Goal: Task Accomplishment & Management: Manage account settings

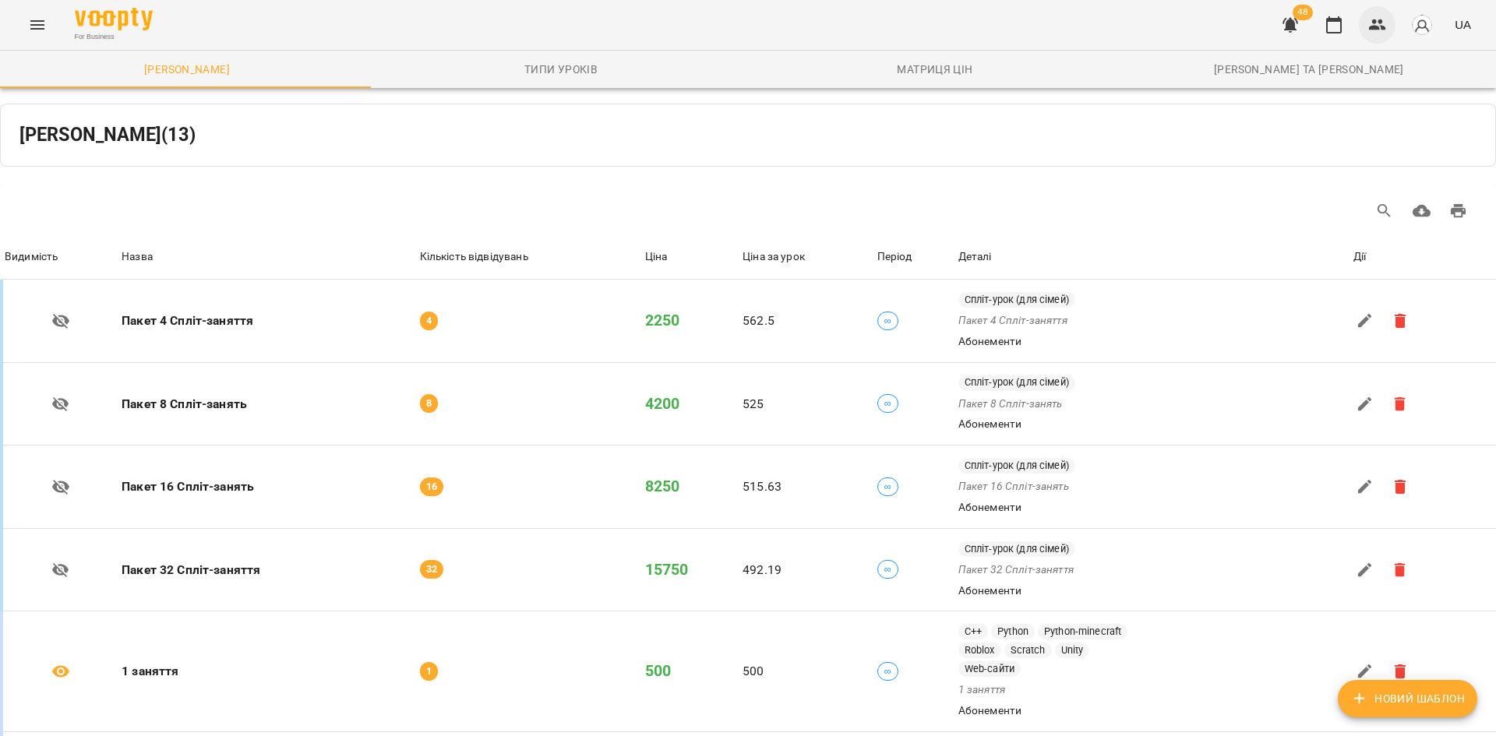
click at [1374, 27] on icon "button" at bounding box center [1377, 24] width 17 height 11
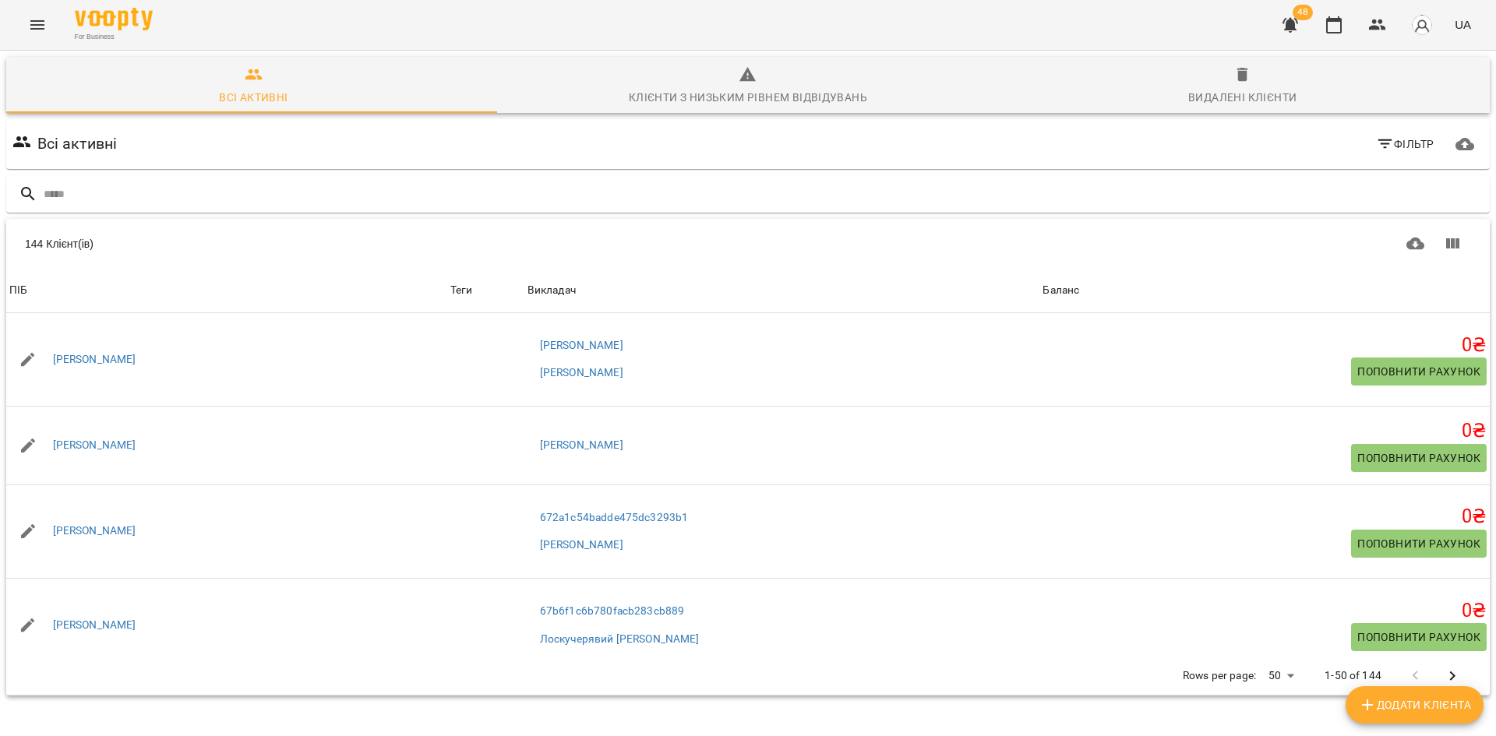
click at [47, 29] on button "Menu" at bounding box center [37, 24] width 37 height 37
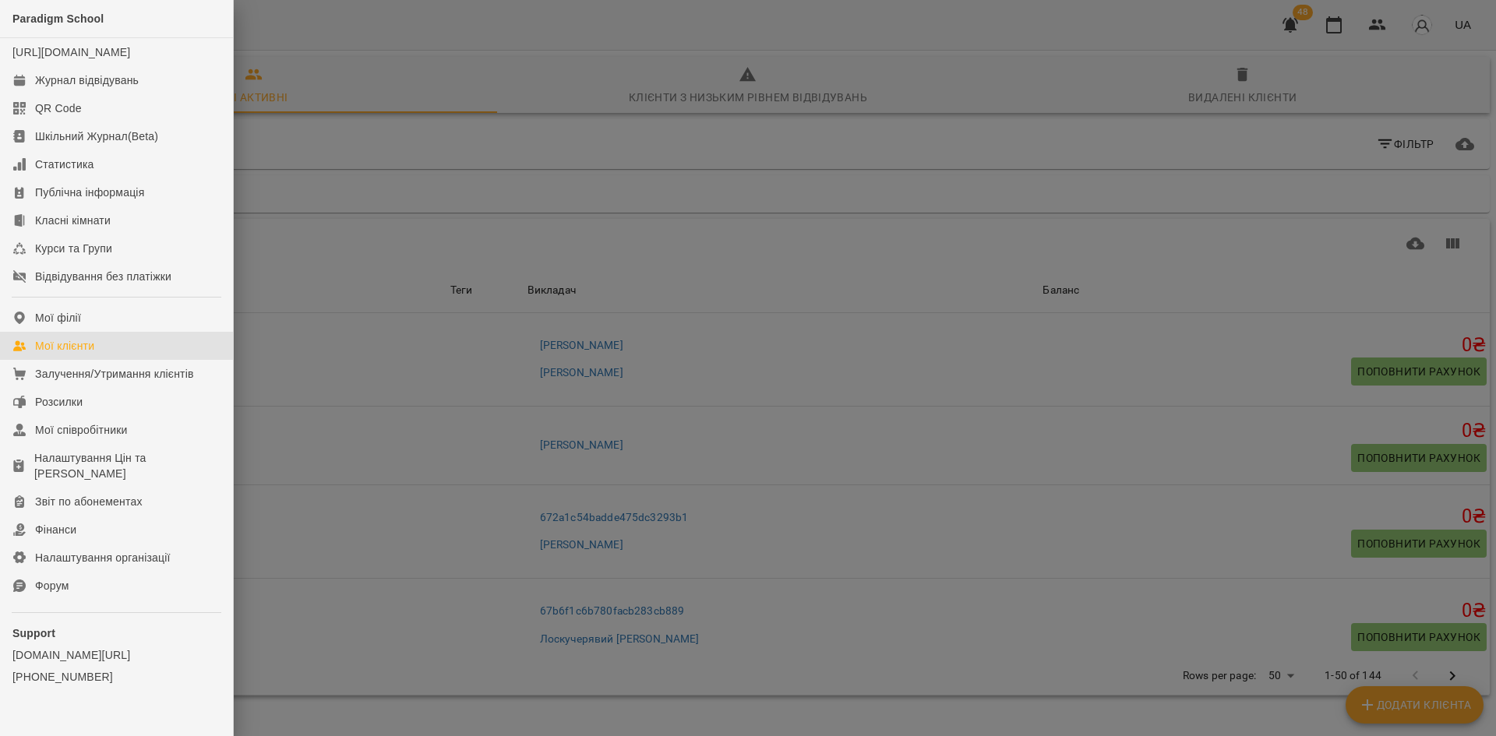
click at [373, 363] on div at bounding box center [748, 368] width 1496 height 736
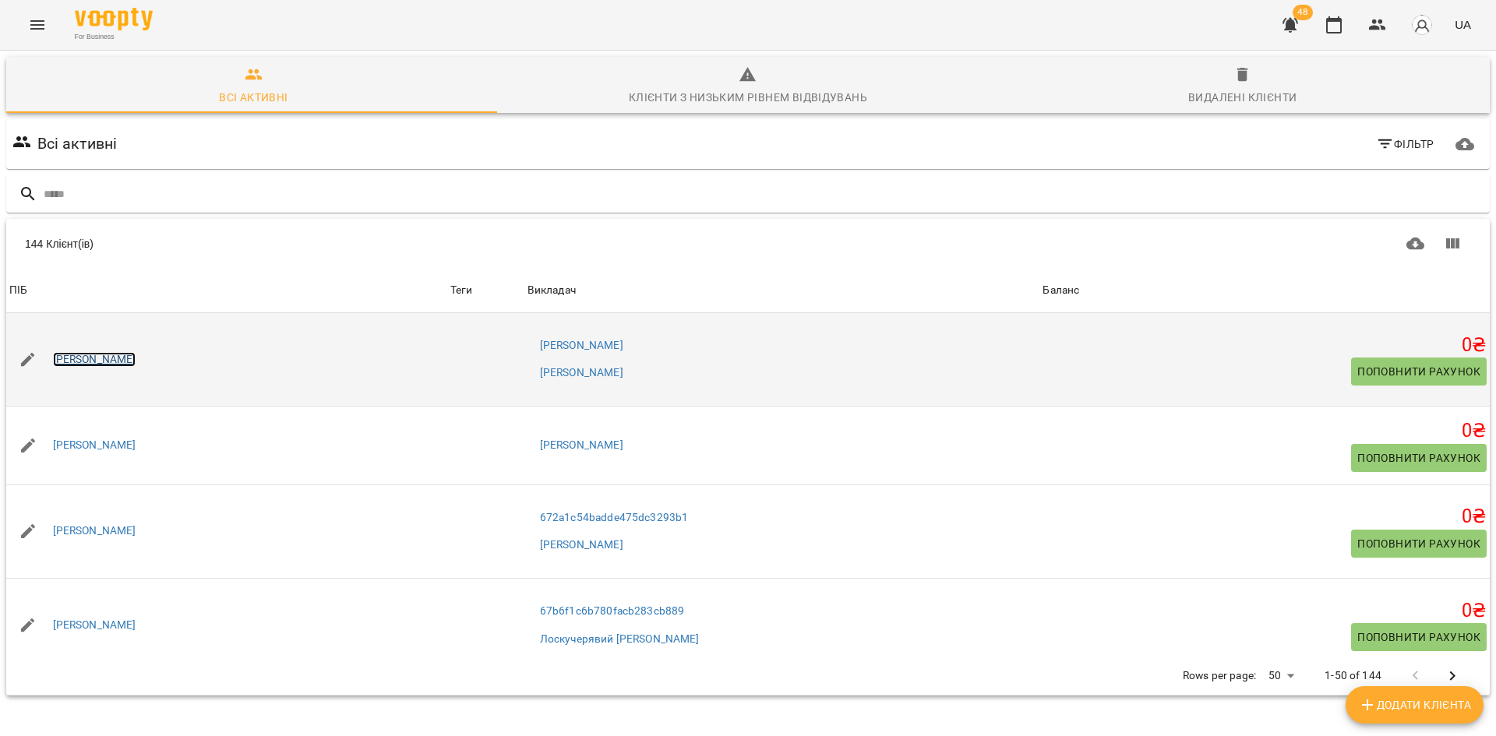
click at [109, 362] on link "[PERSON_NAME]" at bounding box center [94, 360] width 83 height 16
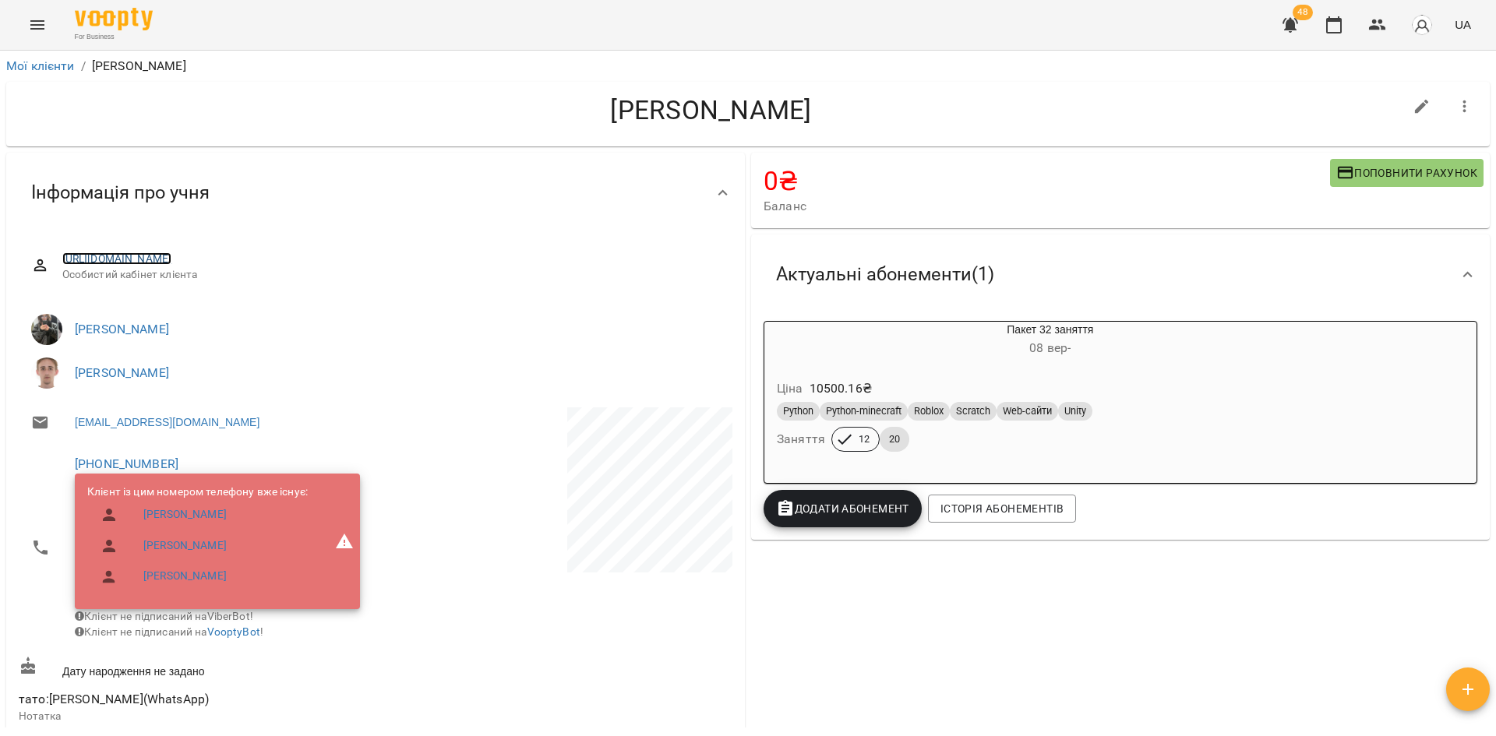
click at [172, 256] on link "[URL][DOMAIN_NAME]" at bounding box center [117, 259] width 110 height 12
click at [25, 72] on link "Мої клієнти" at bounding box center [40, 65] width 69 height 15
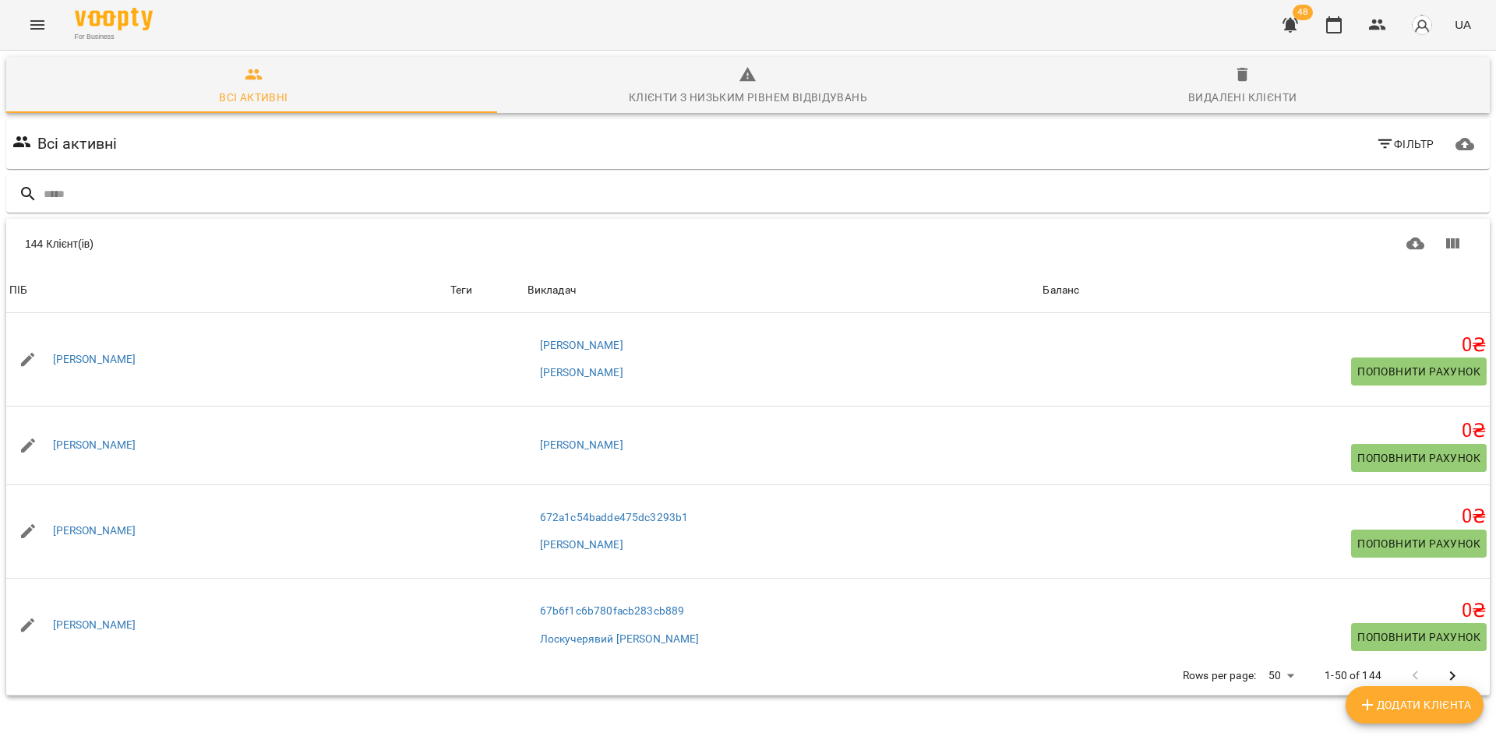
click at [36, 40] on button "Menu" at bounding box center [37, 24] width 37 height 37
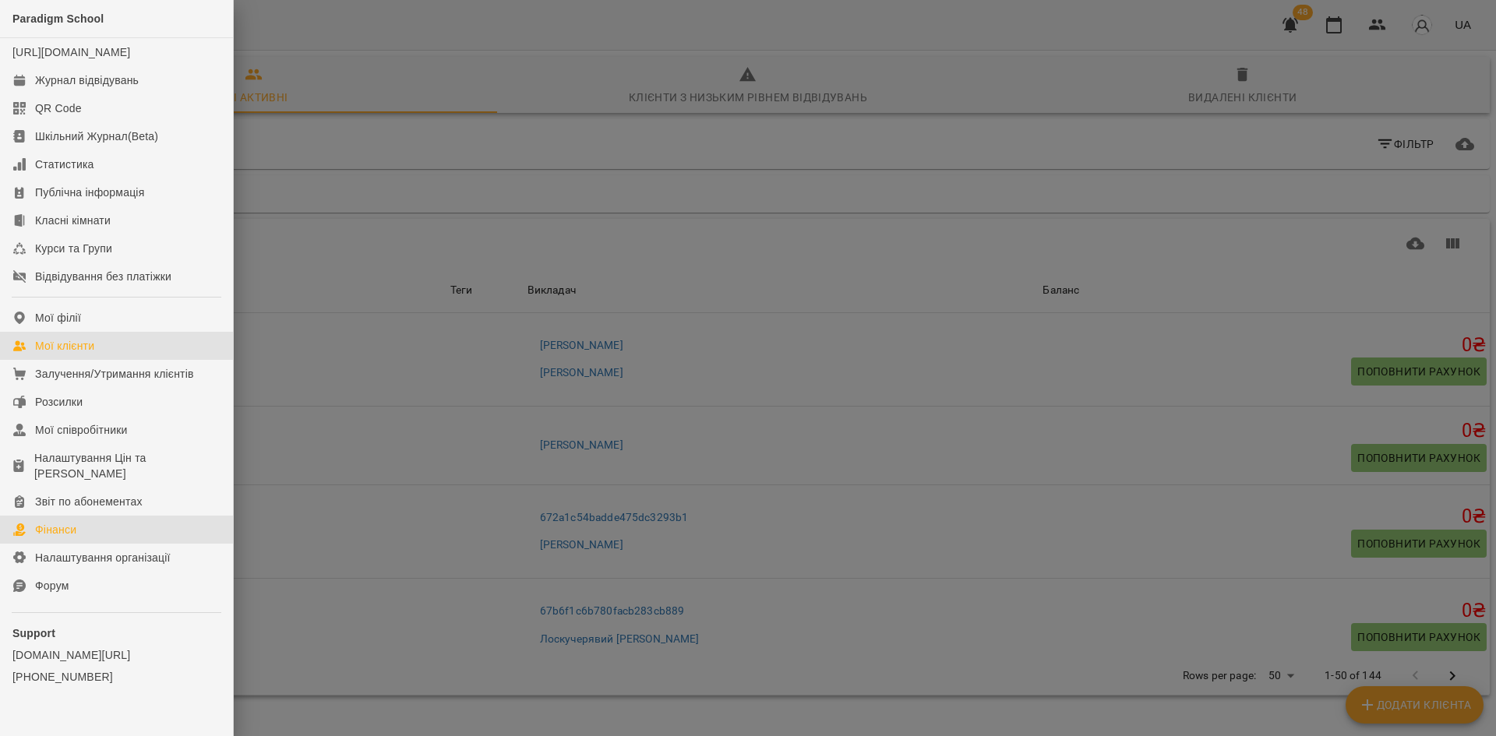
click at [129, 544] on link "Фінанси" at bounding box center [116, 530] width 233 height 28
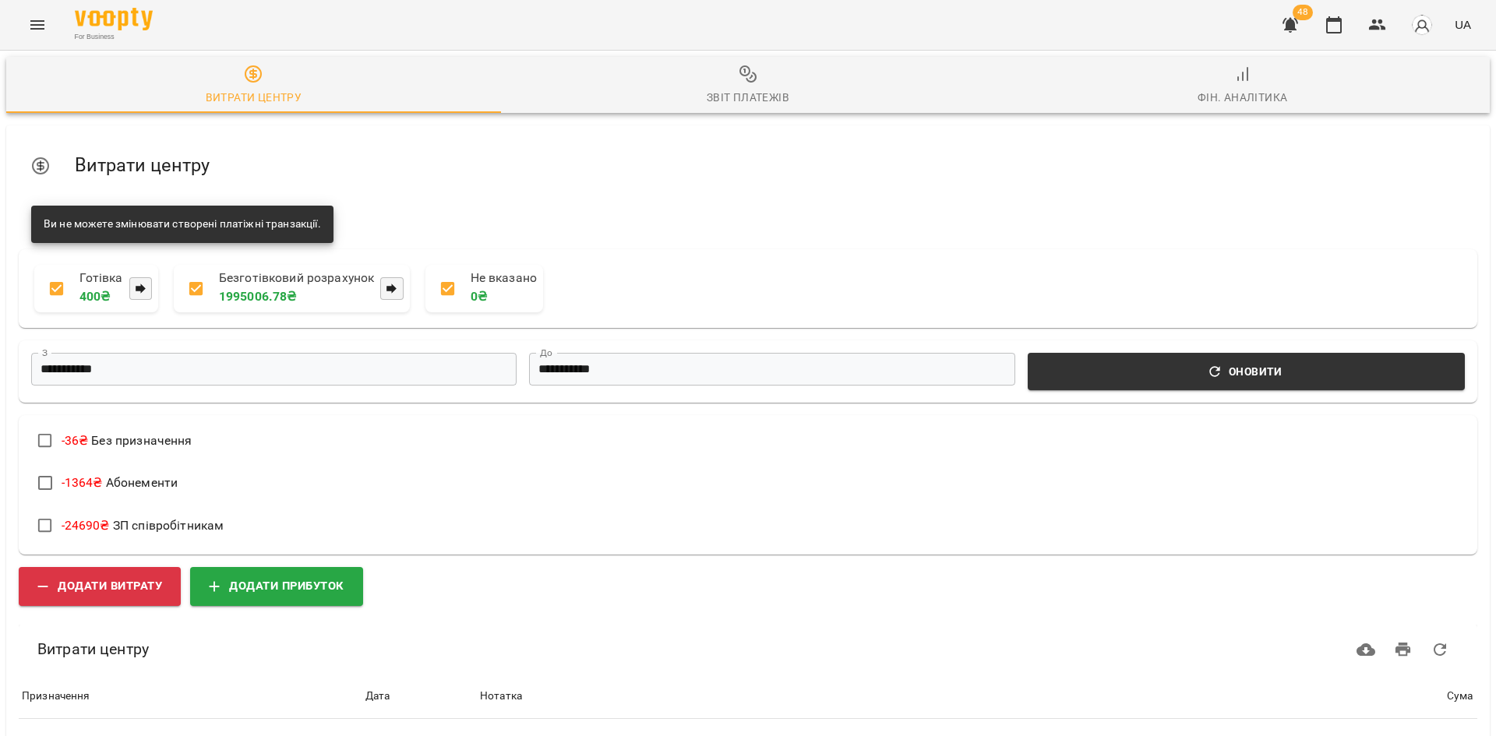
click at [30, 23] on icon "Menu" at bounding box center [37, 25] width 19 height 19
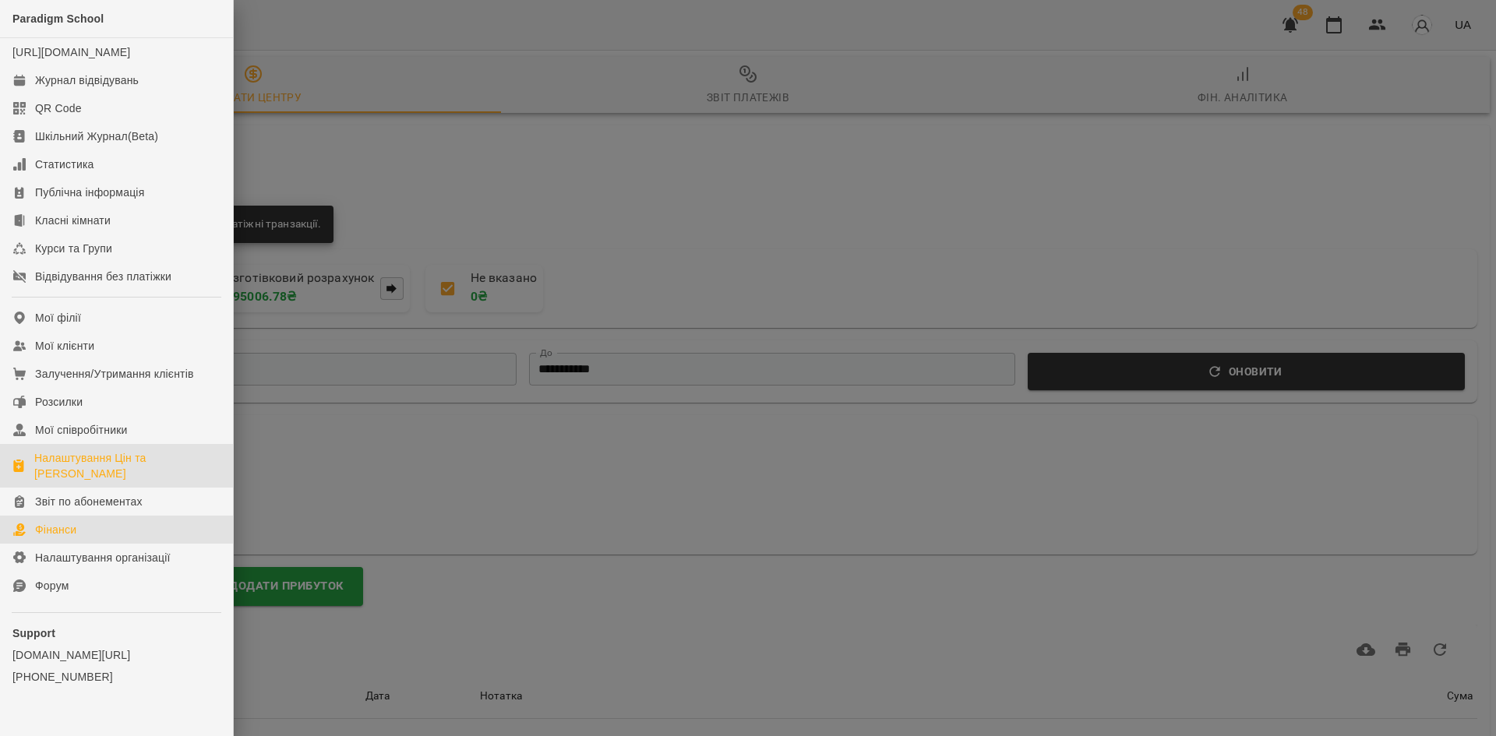
click at [130, 480] on div "Налаштування Цін та [PERSON_NAME]" at bounding box center [127, 465] width 186 height 31
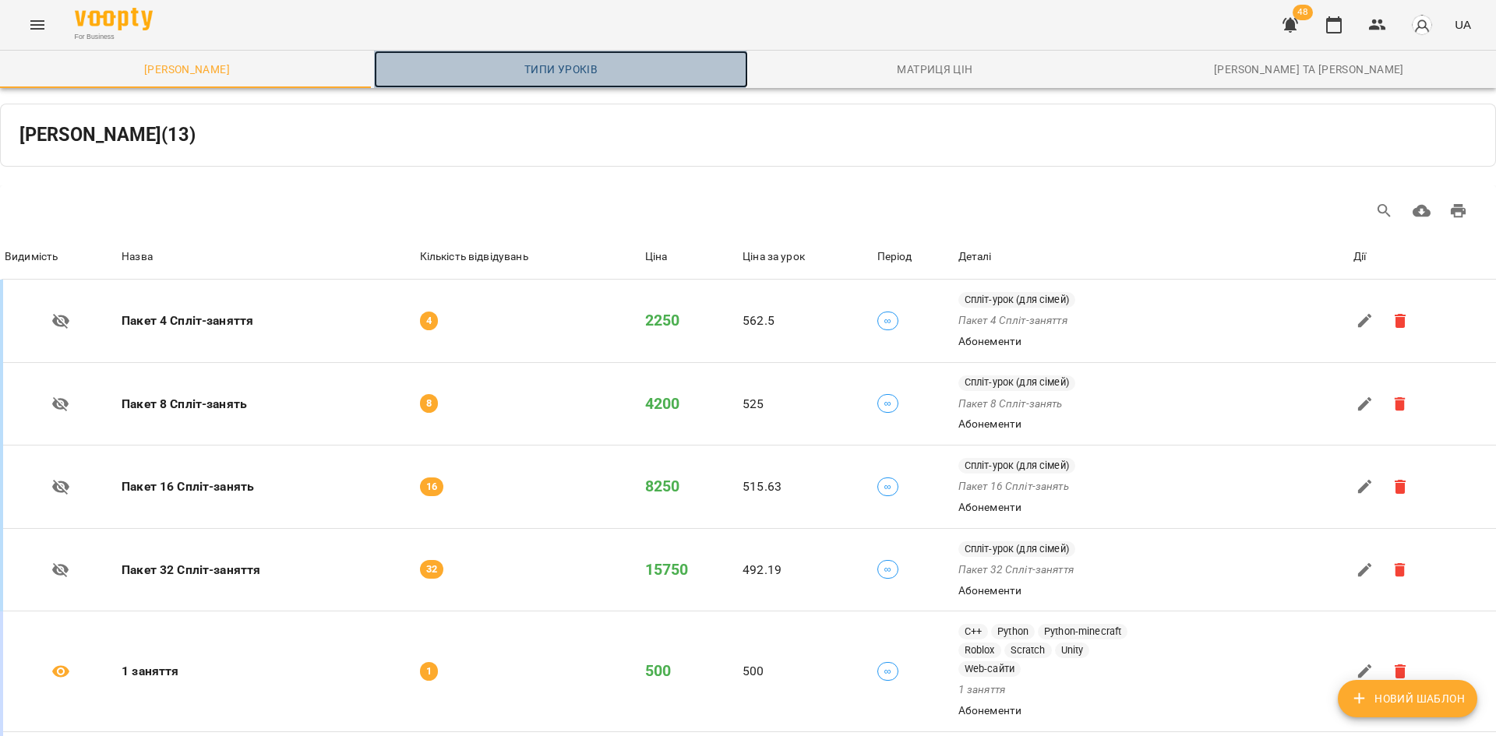
click at [546, 64] on span "Типи уроків" at bounding box center [560, 69] width 355 height 19
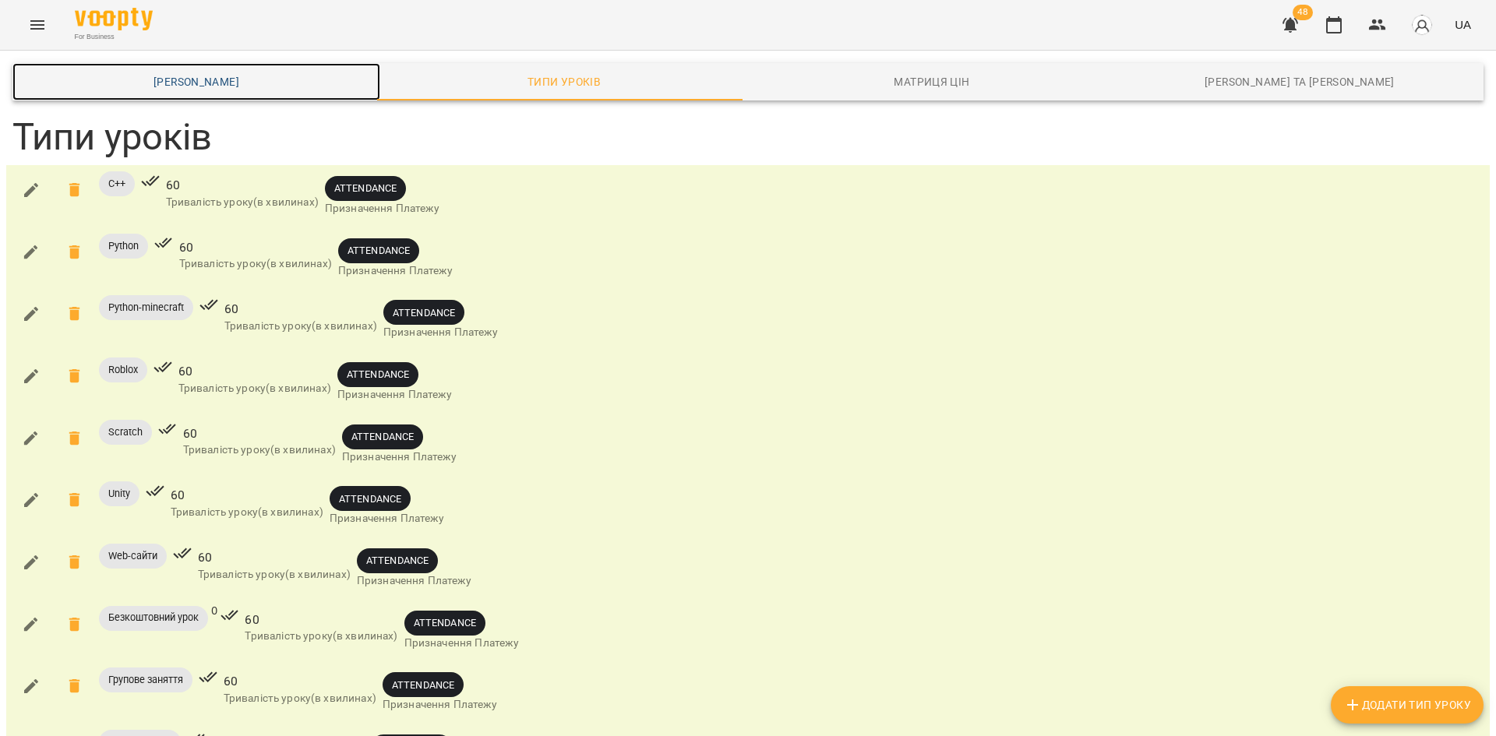
click at [242, 79] on span "[PERSON_NAME]" at bounding box center [196, 81] width 349 height 19
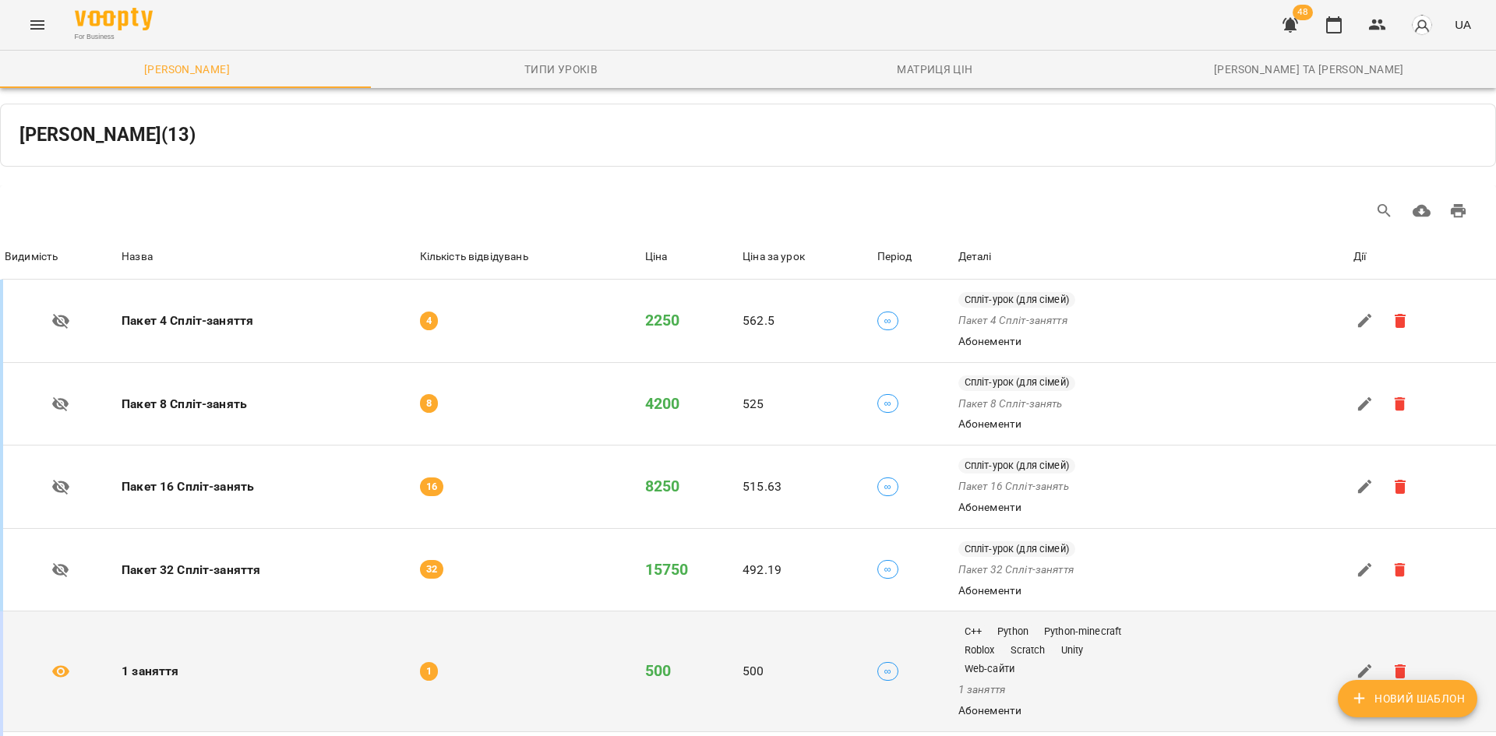
scroll to position [312, 0]
click at [58, 662] on icon at bounding box center [60, 671] width 19 height 19
click at [1356, 662] on icon "button" at bounding box center [1365, 671] width 19 height 19
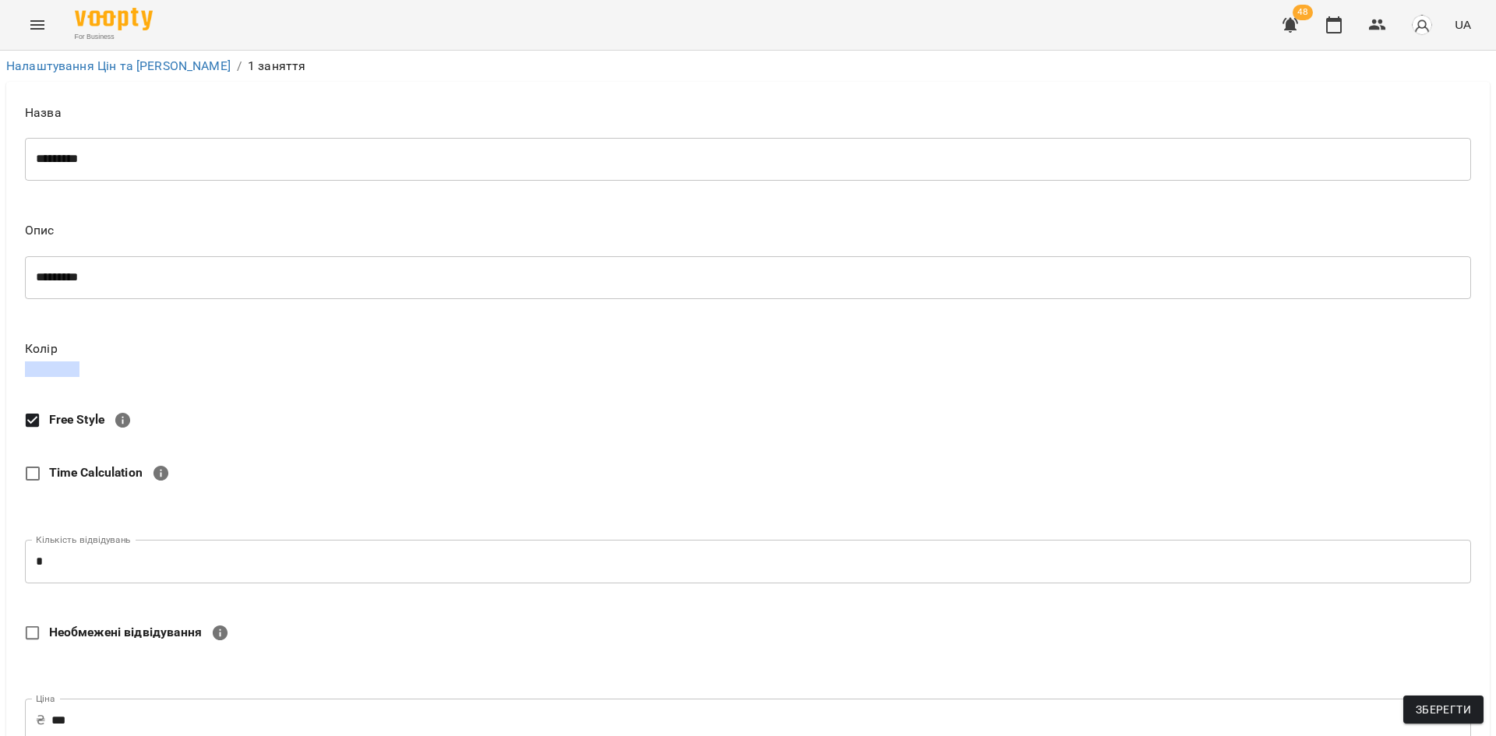
scroll to position [542, 0]
click at [1448, 703] on span "Зберегти" at bounding box center [1443, 710] width 55 height 19
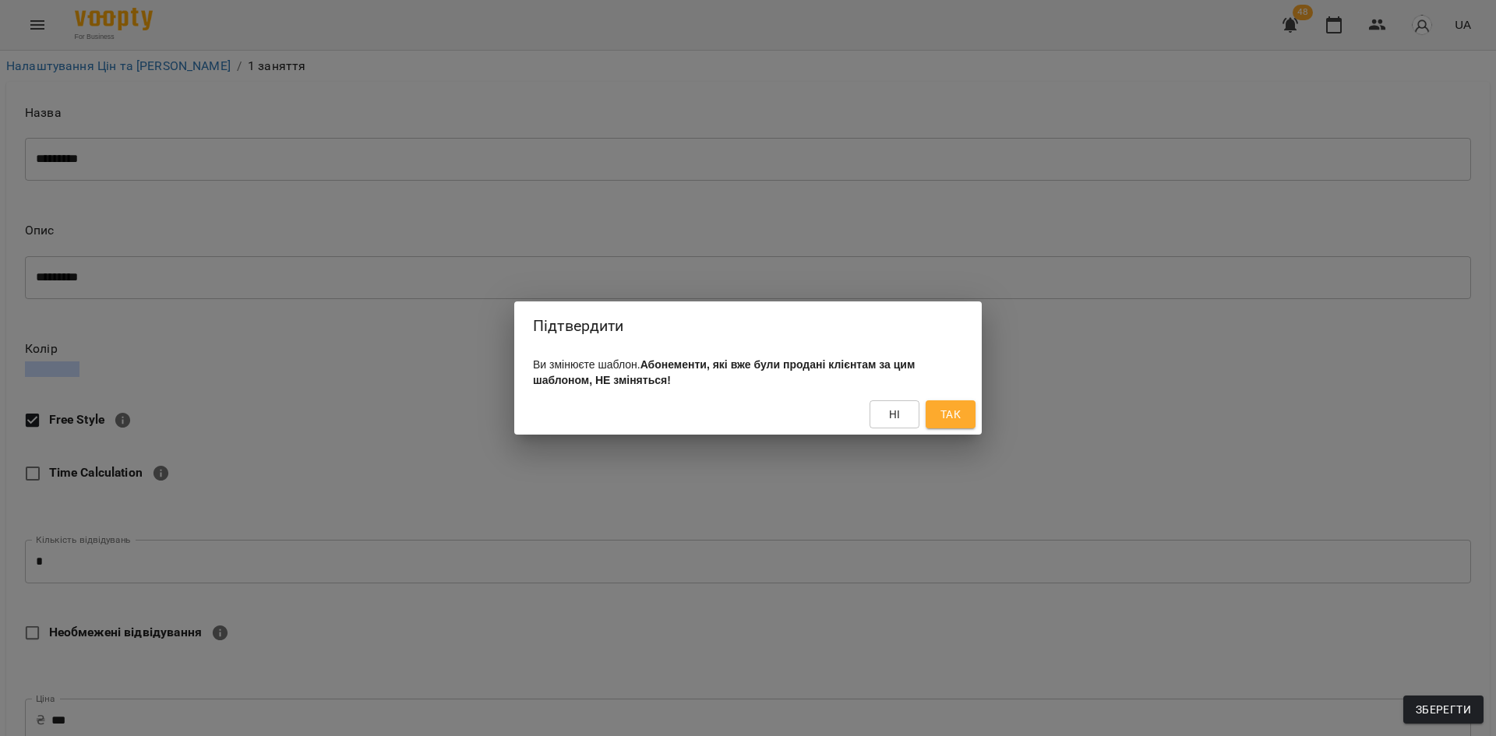
click at [944, 415] on span "Так" at bounding box center [951, 414] width 20 height 19
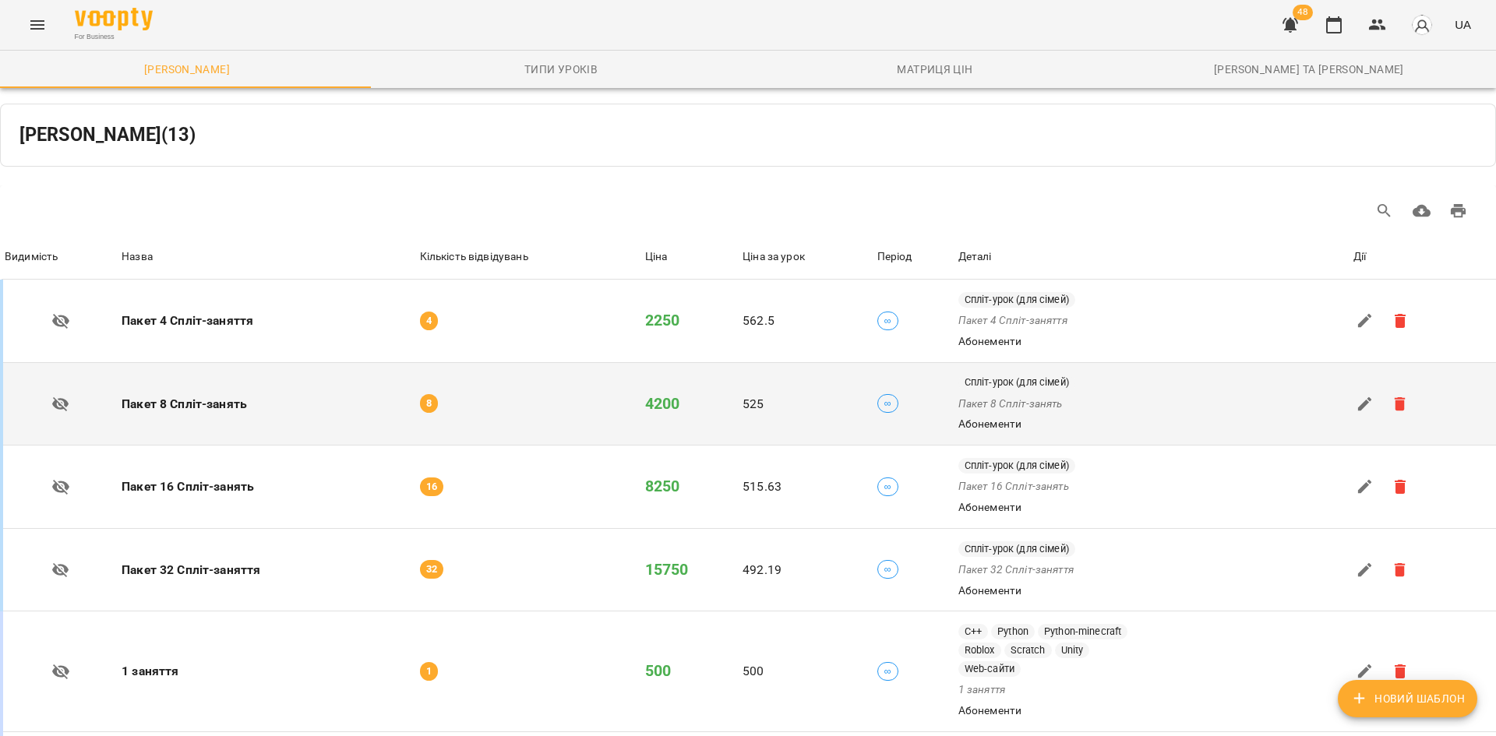
scroll to position [546, 0]
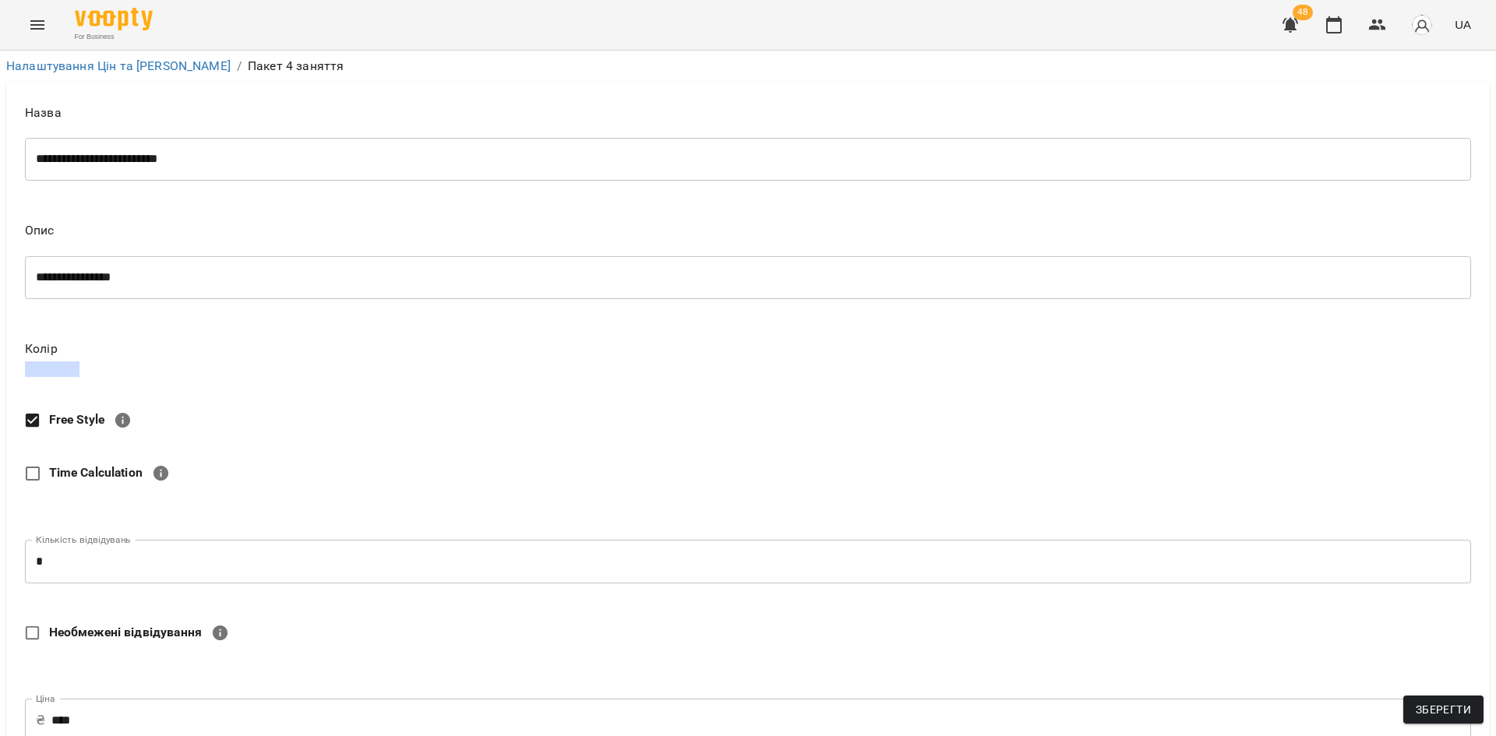
scroll to position [542, 0]
click at [1426, 713] on span "Зберегти" at bounding box center [1443, 710] width 55 height 19
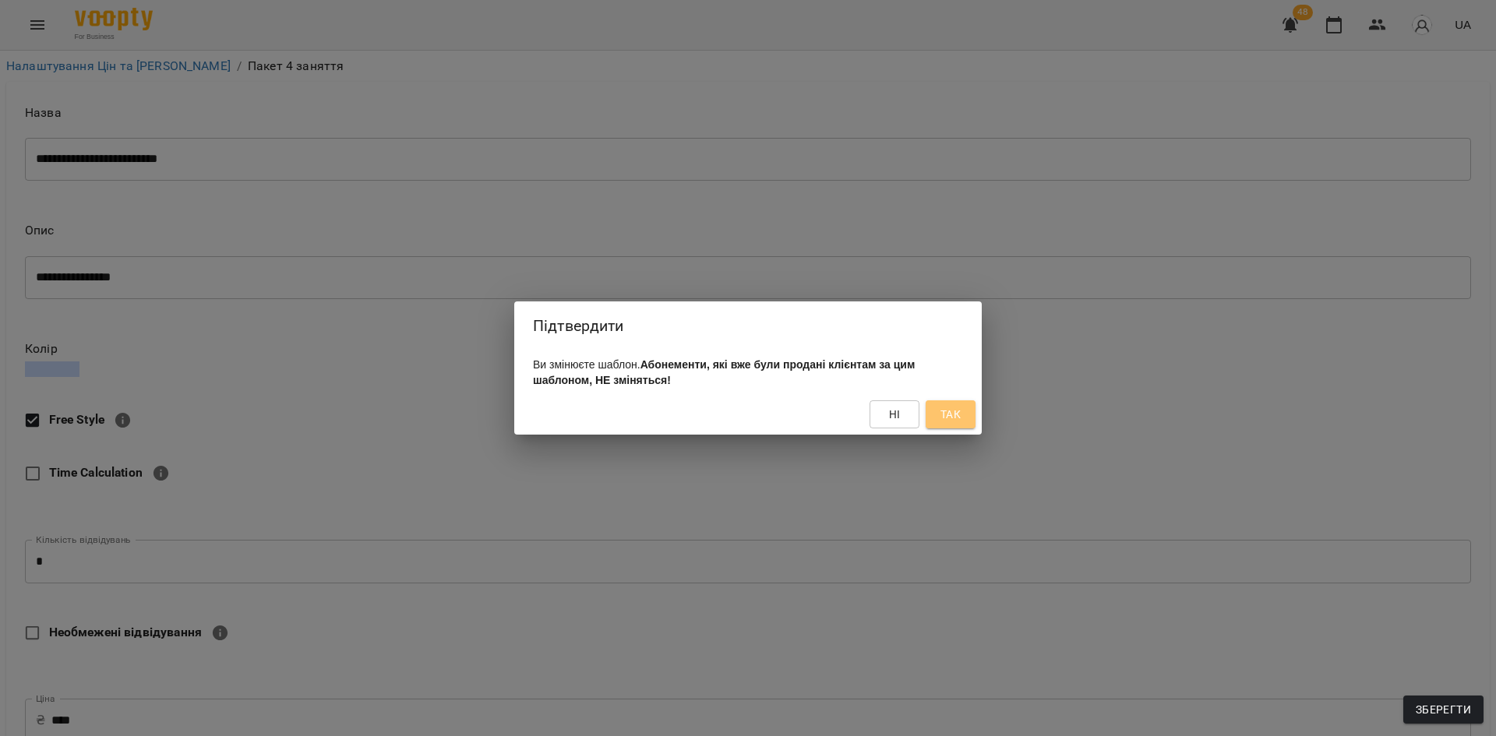
click at [934, 413] on button "Так" at bounding box center [951, 415] width 50 height 28
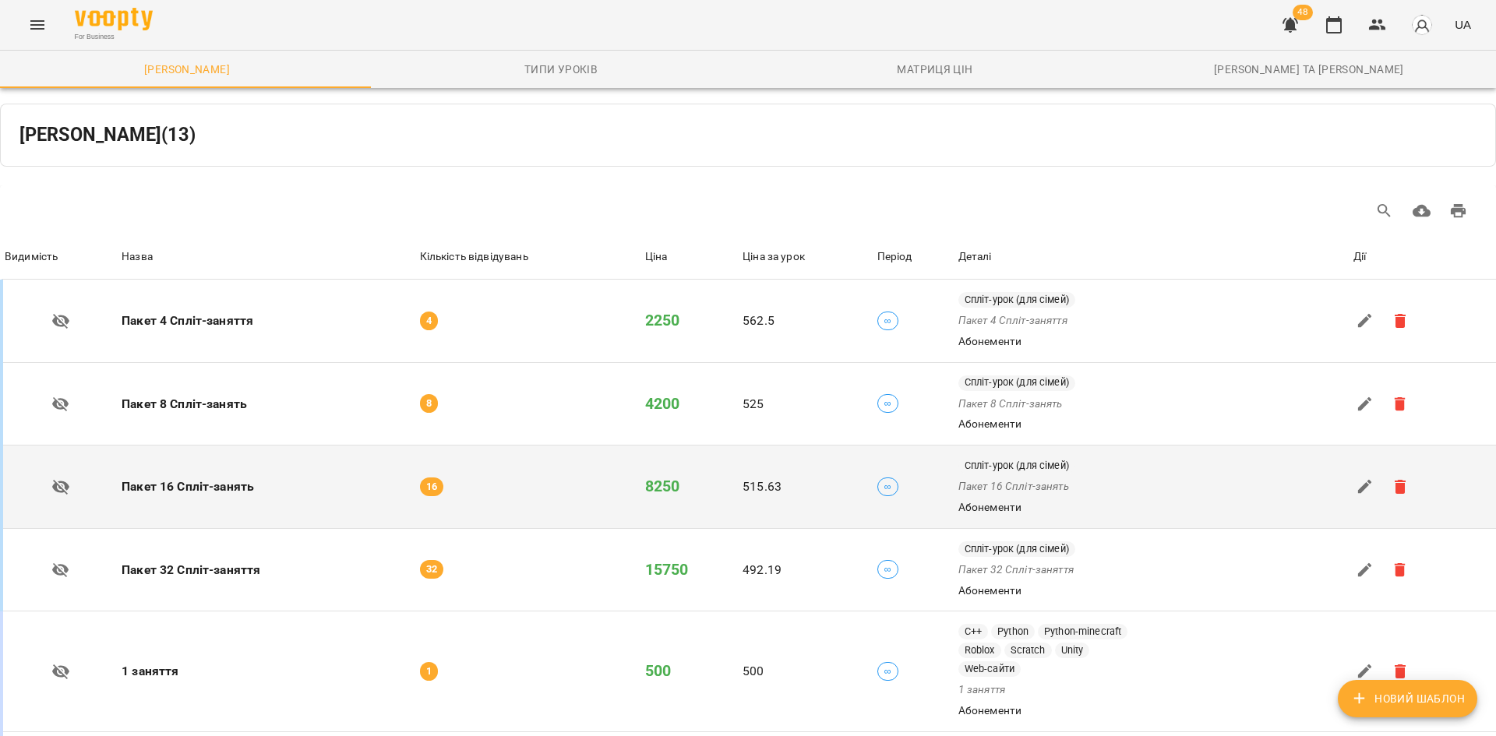
scroll to position [468, 0]
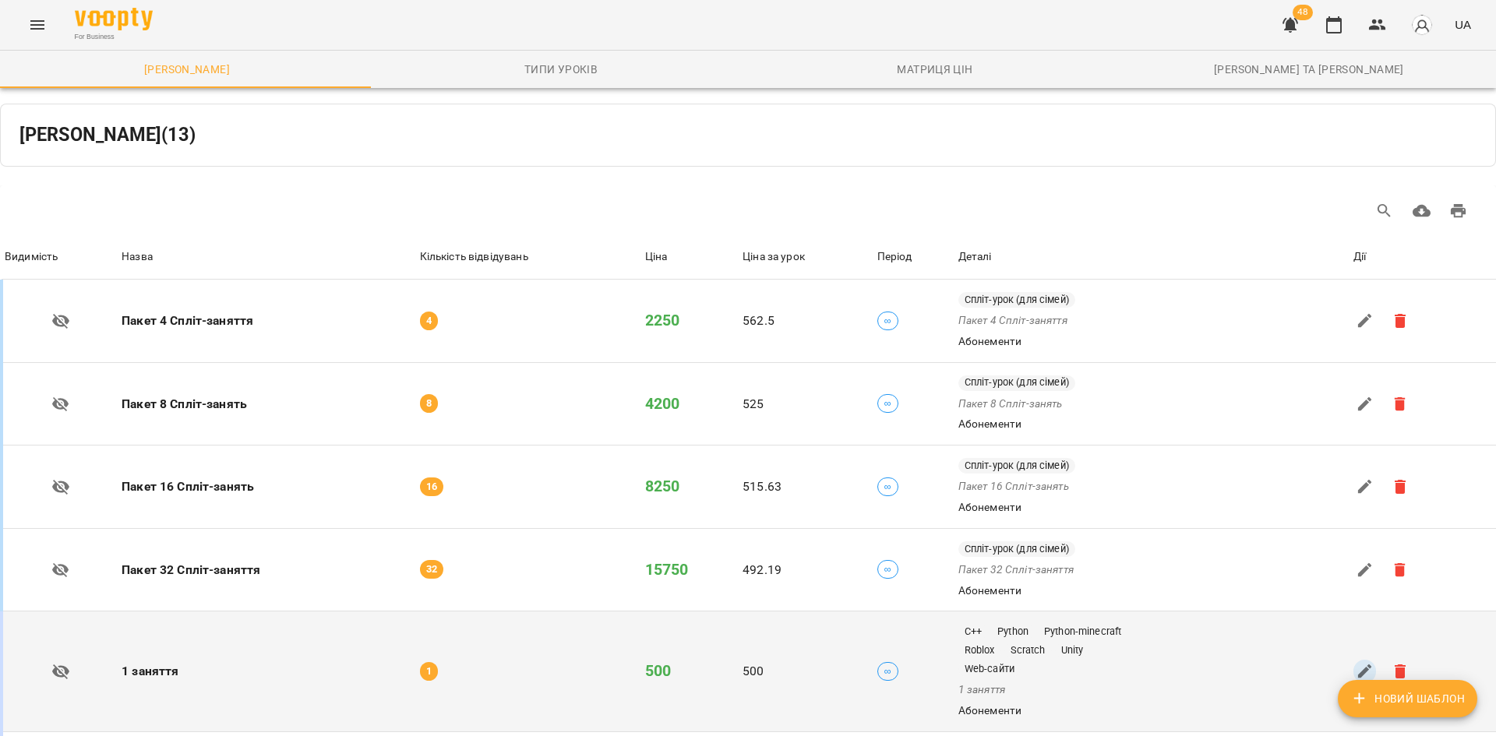
click at [1358, 665] on icon "button" at bounding box center [1365, 672] width 14 height 14
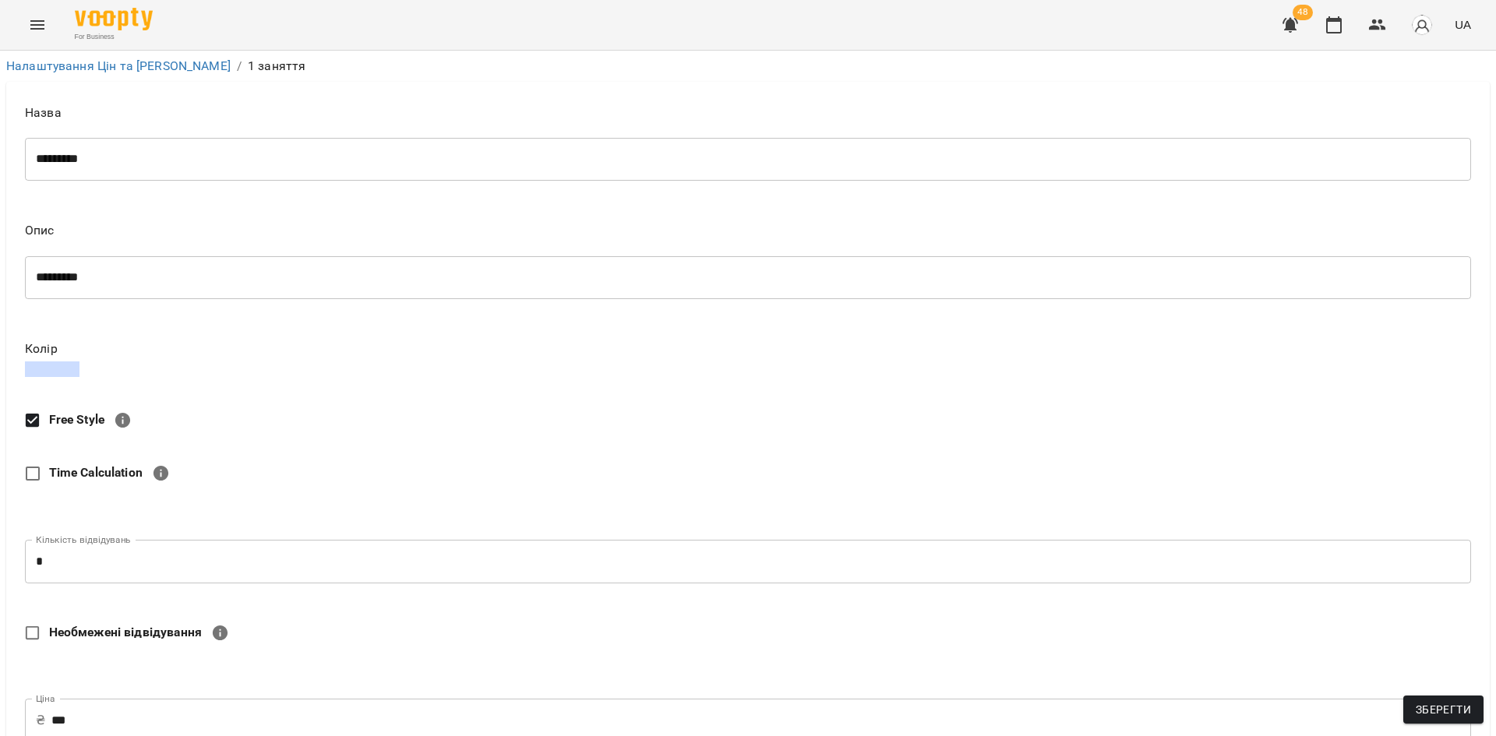
scroll to position [542, 0]
click at [1447, 719] on button "Зберегти" at bounding box center [1444, 710] width 80 height 28
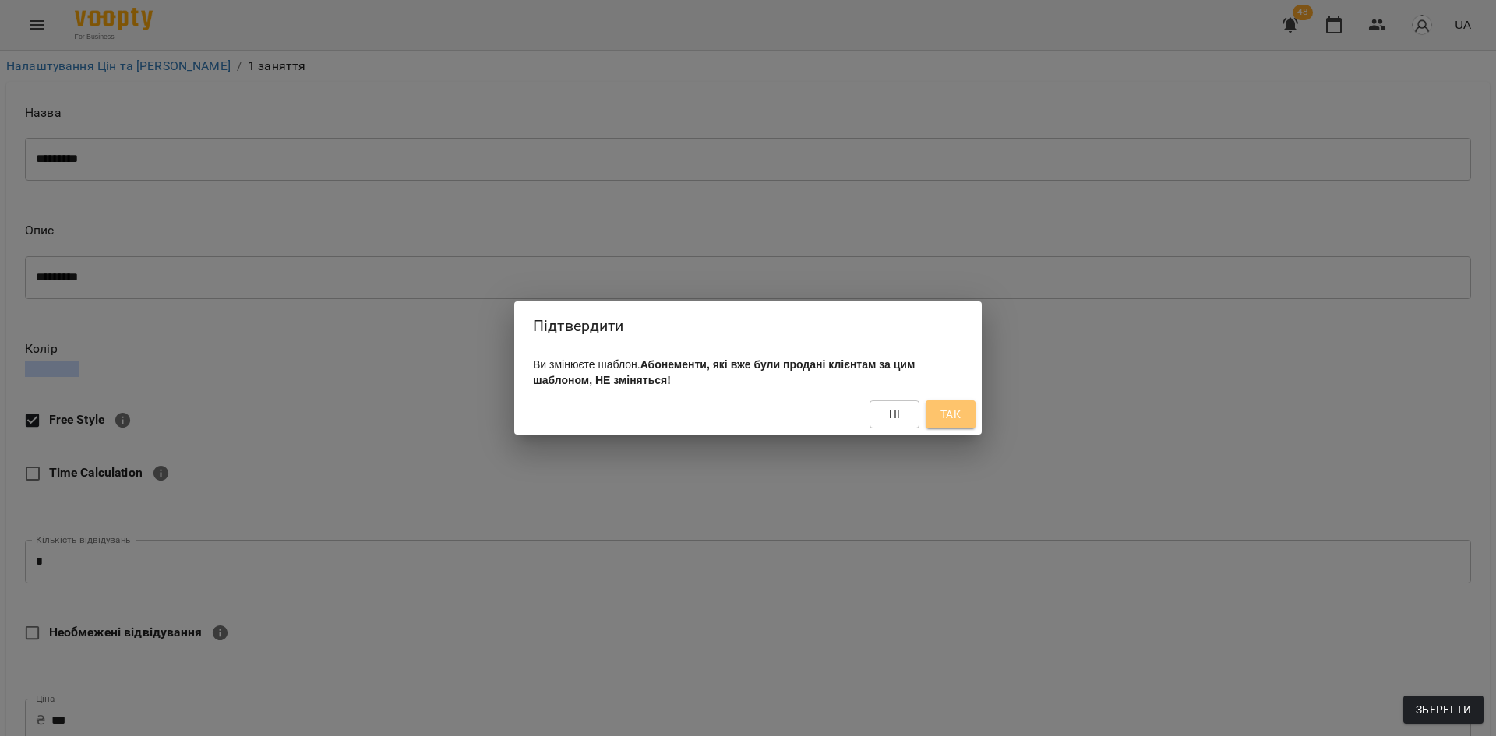
click at [951, 418] on span "Так" at bounding box center [951, 414] width 20 height 19
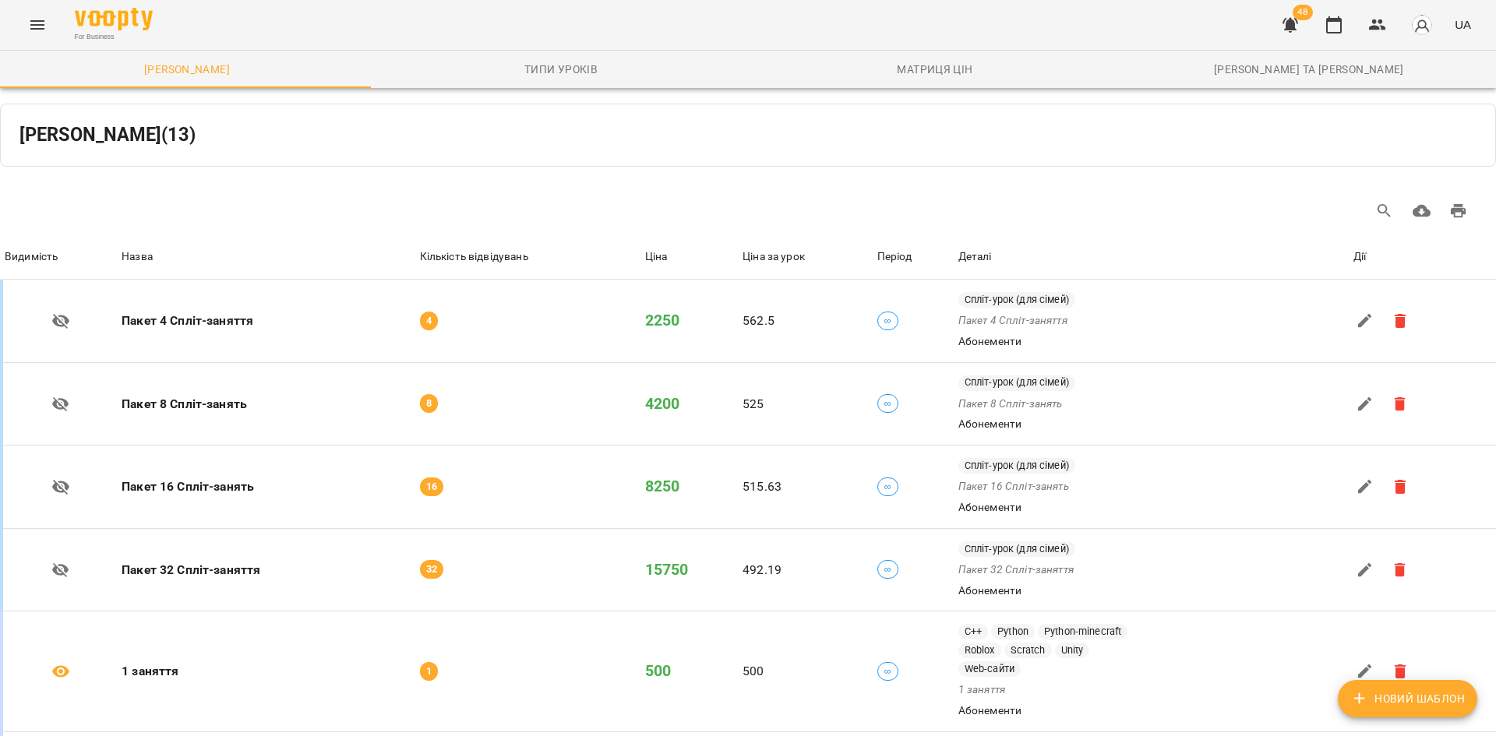
scroll to position [623, 0]
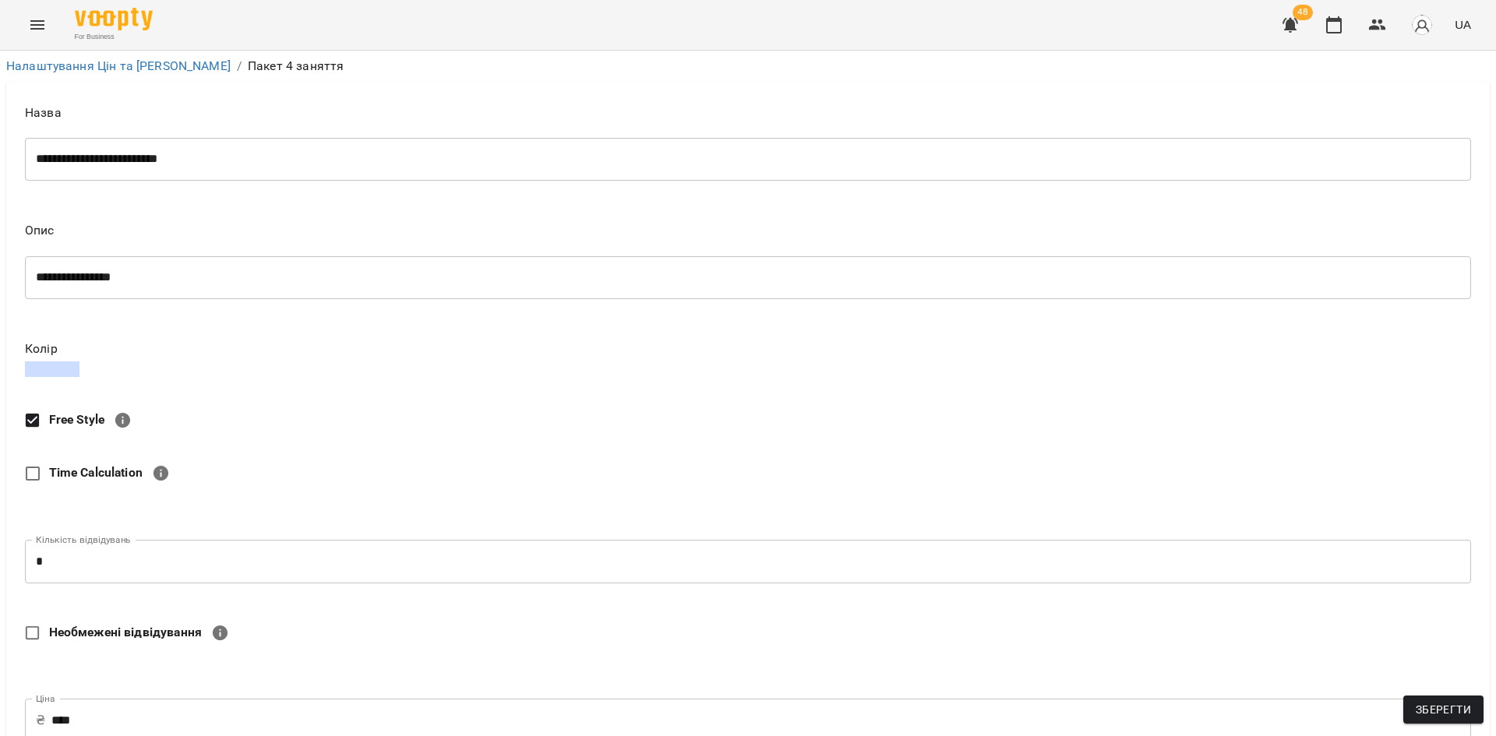
scroll to position [468, 0]
click at [1452, 702] on span "Зберегти" at bounding box center [1443, 710] width 55 height 19
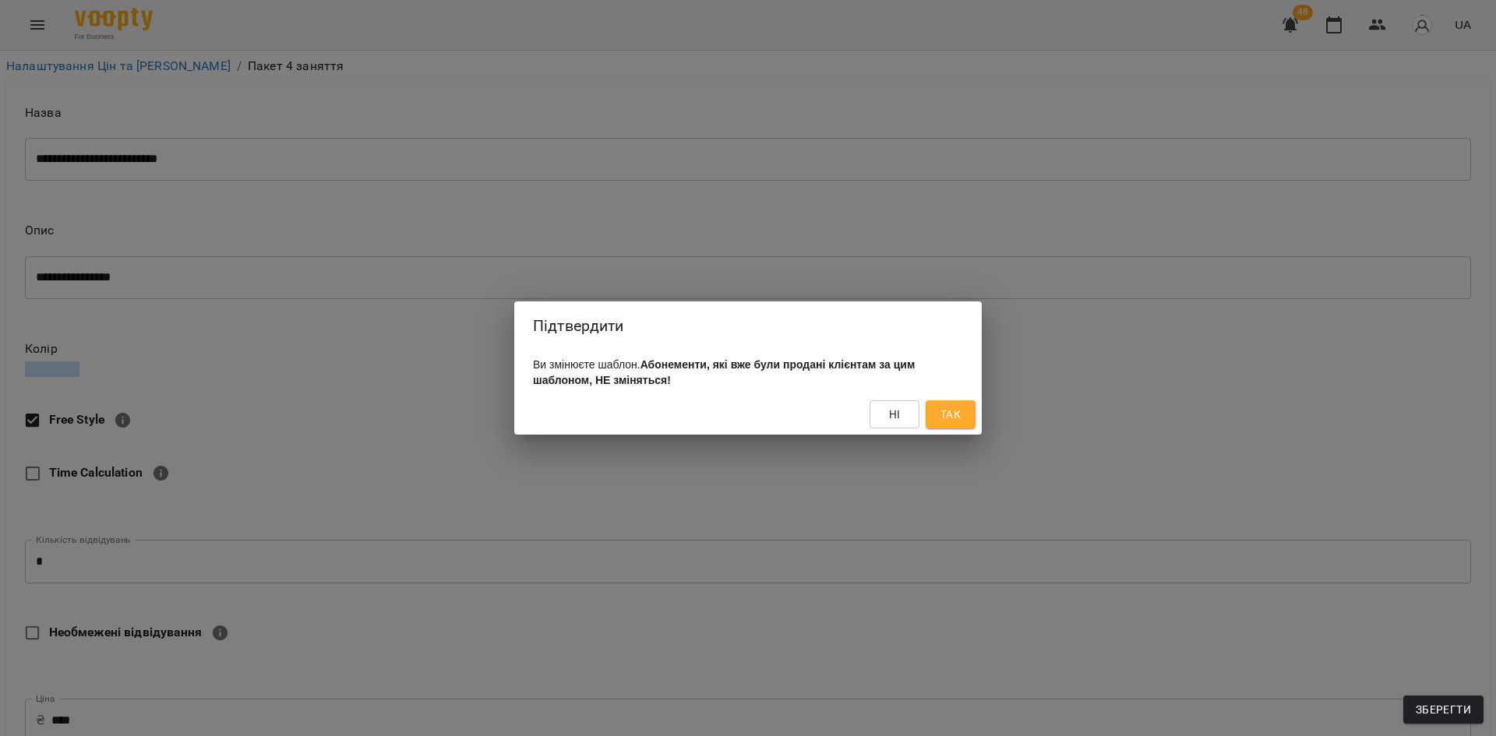
click at [955, 422] on span "Так" at bounding box center [951, 414] width 20 height 19
